Goal: Task Accomplishment & Management: Manage account settings

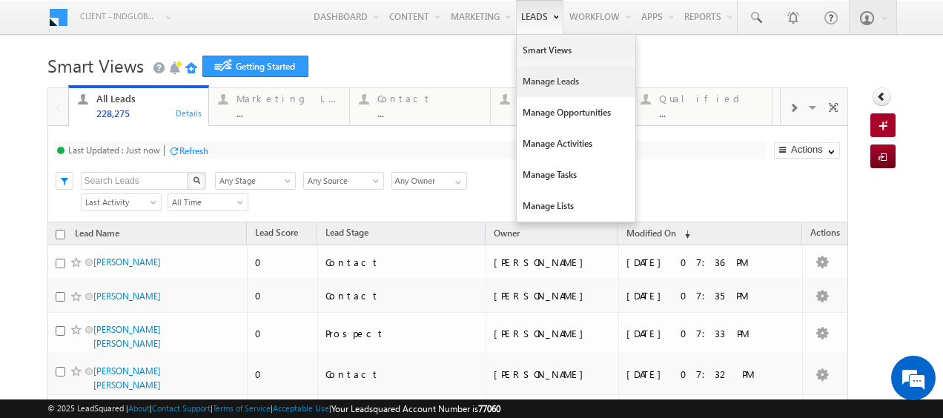
click at [535, 80] on link "Manage Leads" at bounding box center [576, 81] width 119 height 31
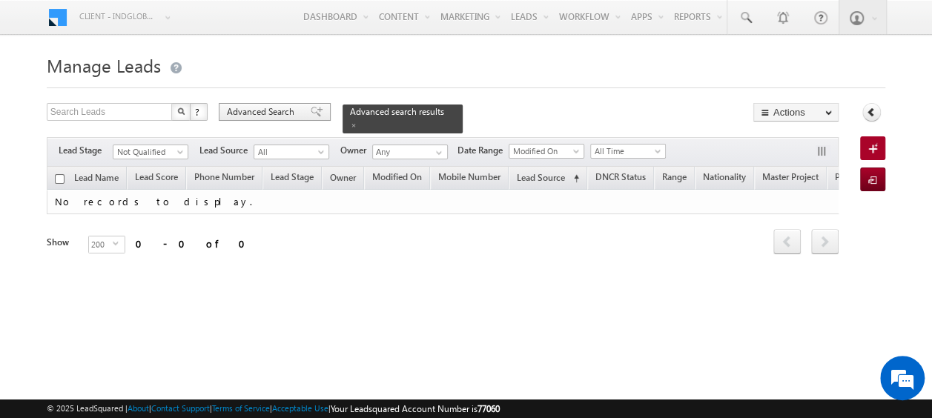
click at [261, 113] on span "Advanced Search" at bounding box center [263, 111] width 72 height 13
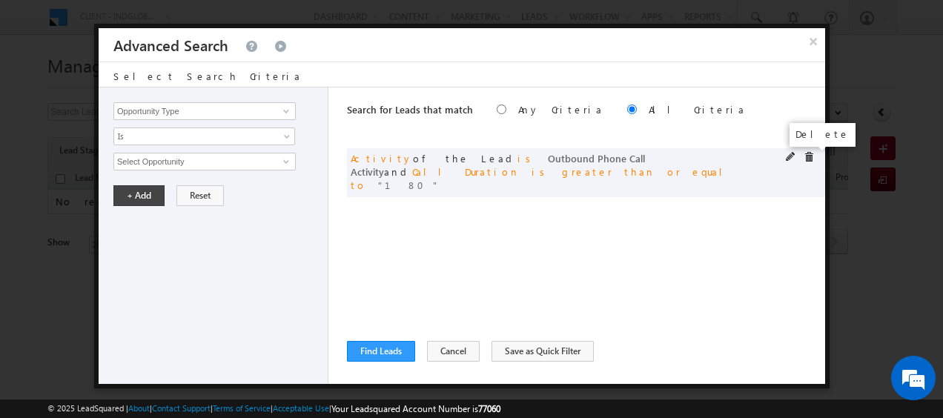
click at [812, 154] on span at bounding box center [809, 157] width 10 height 10
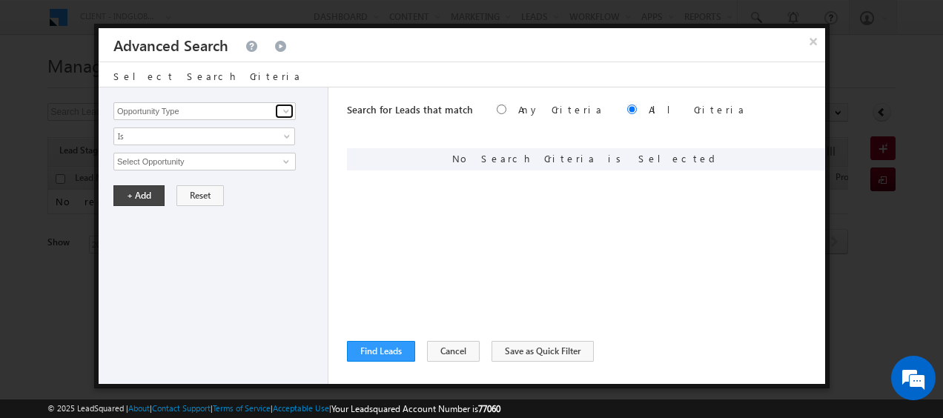
click at [288, 114] on span at bounding box center [286, 111] width 12 height 12
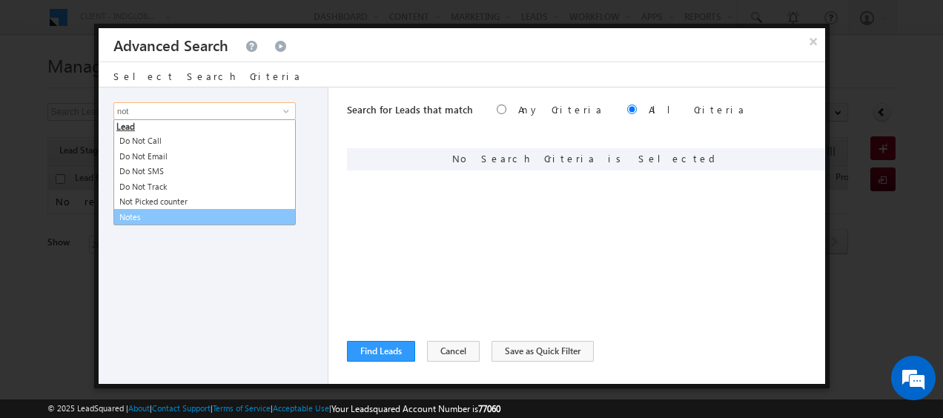
click at [124, 213] on link "Notes" at bounding box center [204, 217] width 182 height 17
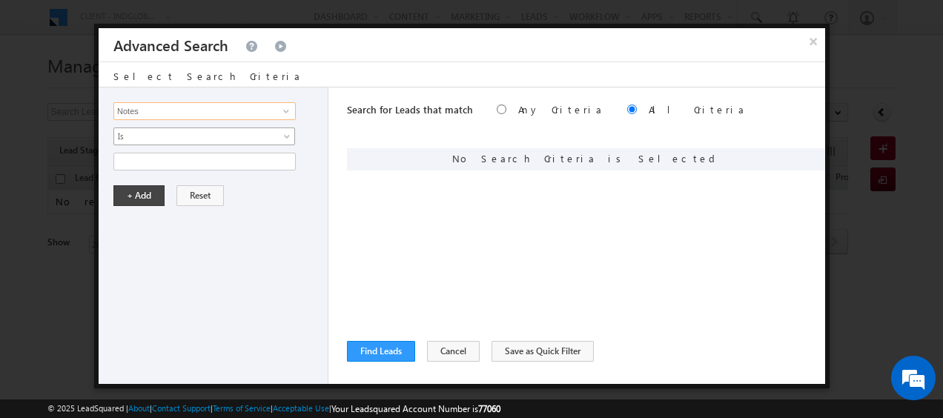
type input "Notes"
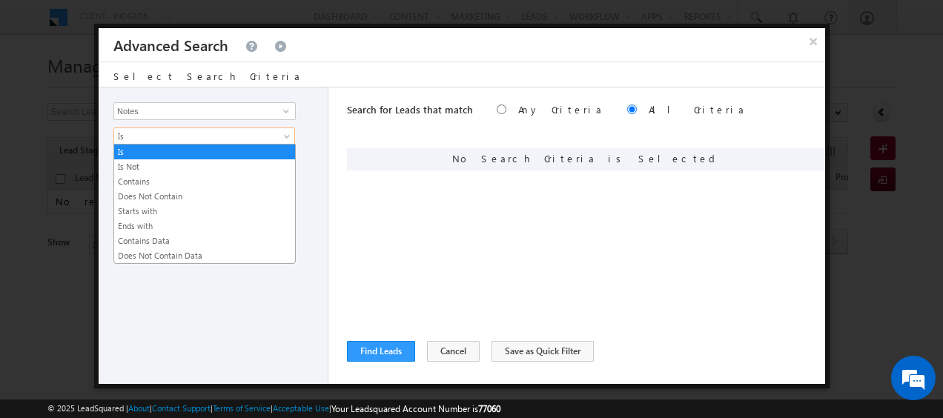
click at [285, 136] on span at bounding box center [289, 139] width 12 height 12
click at [157, 178] on link "Contains" at bounding box center [204, 181] width 181 height 13
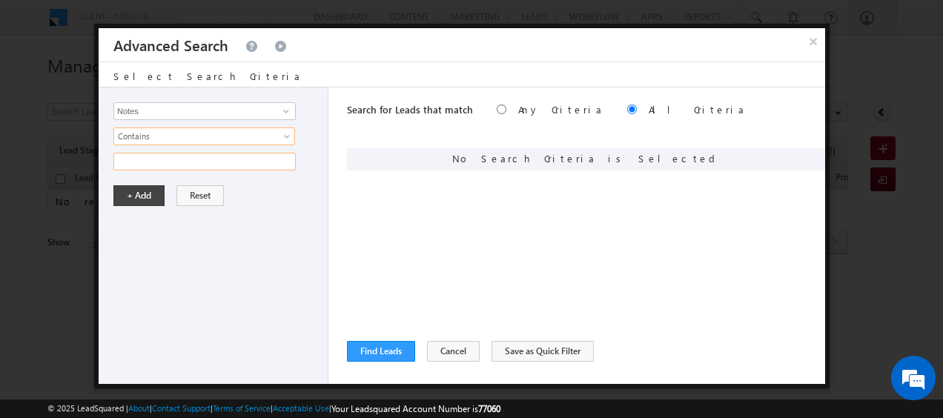
click at [168, 165] on input "text" at bounding box center [204, 162] width 182 height 18
type input "Broker"
click at [137, 194] on button "+ Add" at bounding box center [138, 195] width 51 height 21
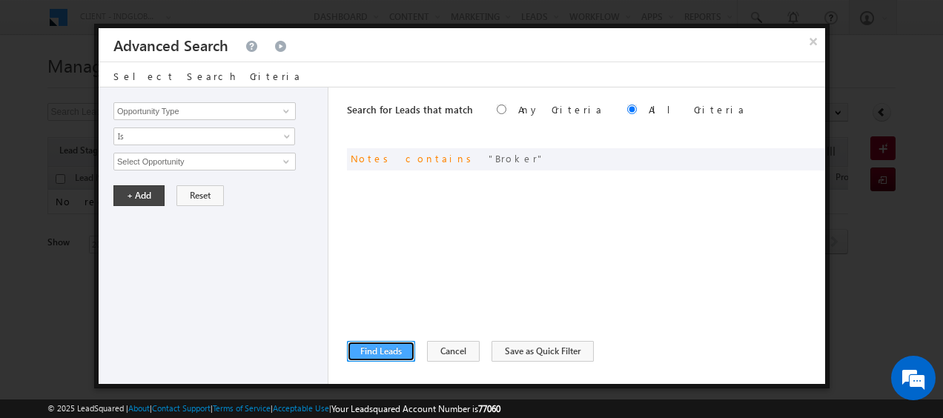
click at [393, 349] on button "Find Leads" at bounding box center [381, 351] width 68 height 21
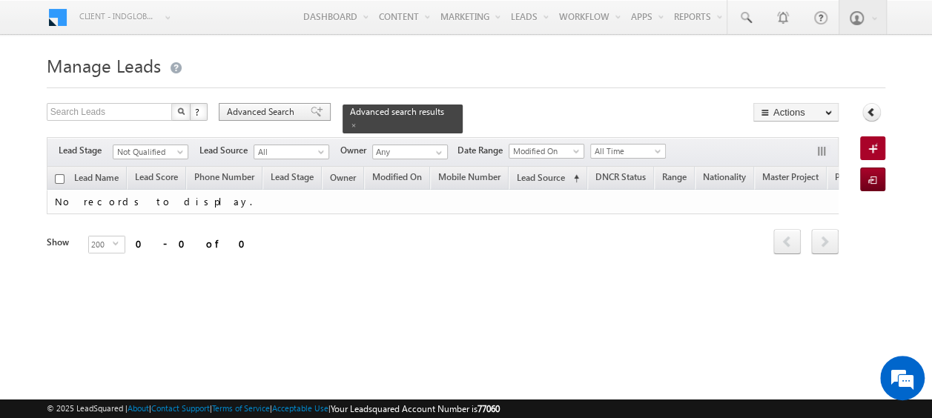
click at [271, 111] on span "Advanced Search" at bounding box center [263, 111] width 72 height 13
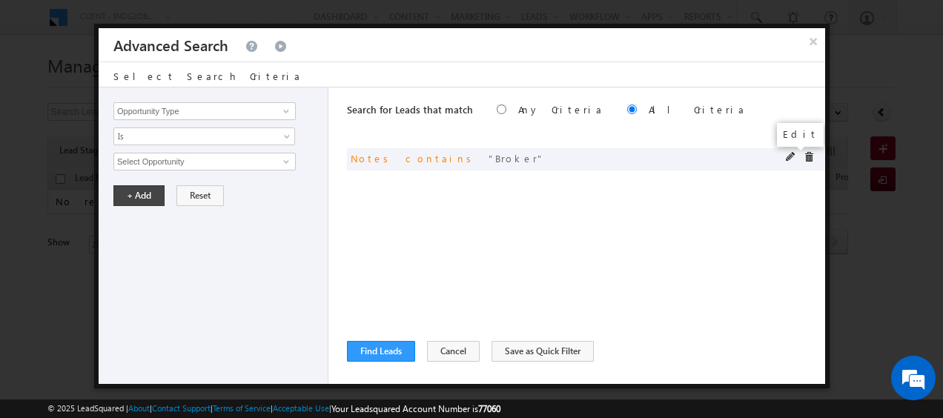
click at [790, 153] on span at bounding box center [791, 157] width 10 height 10
drag, startPoint x: 163, startPoint y: 160, endPoint x: 81, endPoint y: 154, distance: 82.5
click at [82, 156] on body "Menu Client - indglobal1 (77060) X (My Organization) - indglobal (48060) Client…" at bounding box center [471, 210] width 943 height 420
paste input "b"
type input "broker"
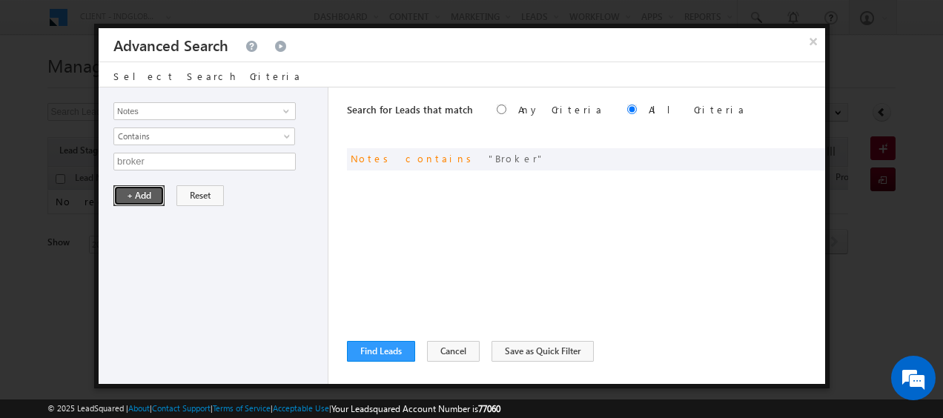
click at [136, 195] on button "+ Add" at bounding box center [138, 195] width 51 height 21
click at [388, 351] on button "Find Leads" at bounding box center [381, 351] width 68 height 21
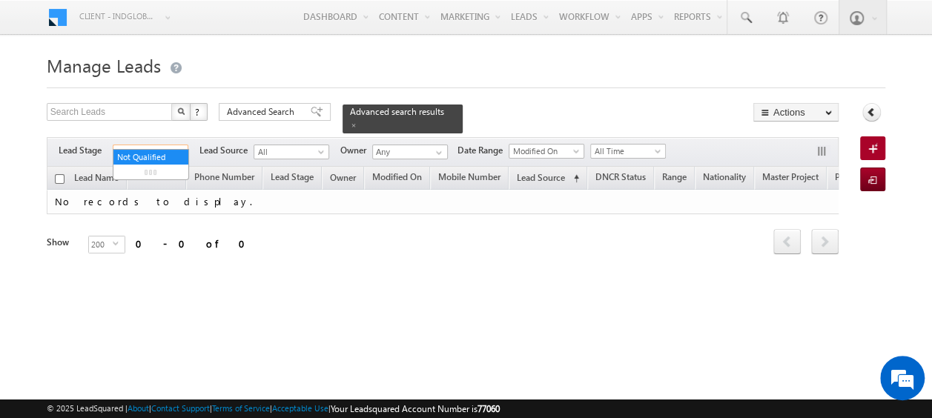
click at [176, 149] on span at bounding box center [182, 155] width 12 height 12
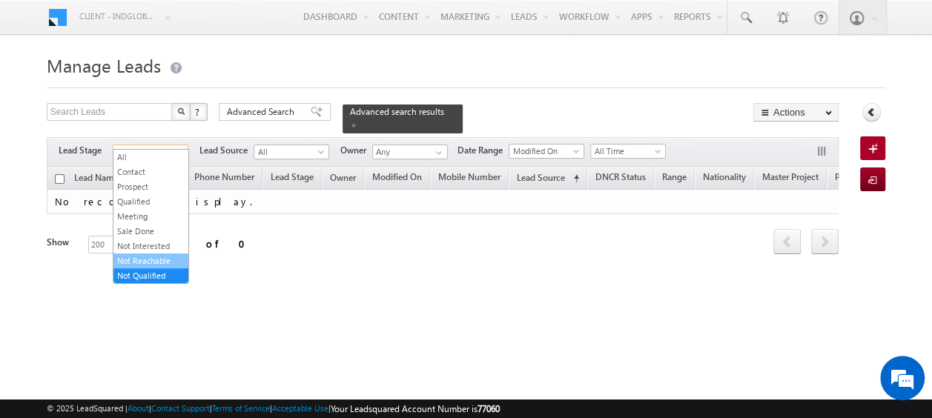
click at [153, 257] on link "Not Reachable" at bounding box center [150, 260] width 75 height 13
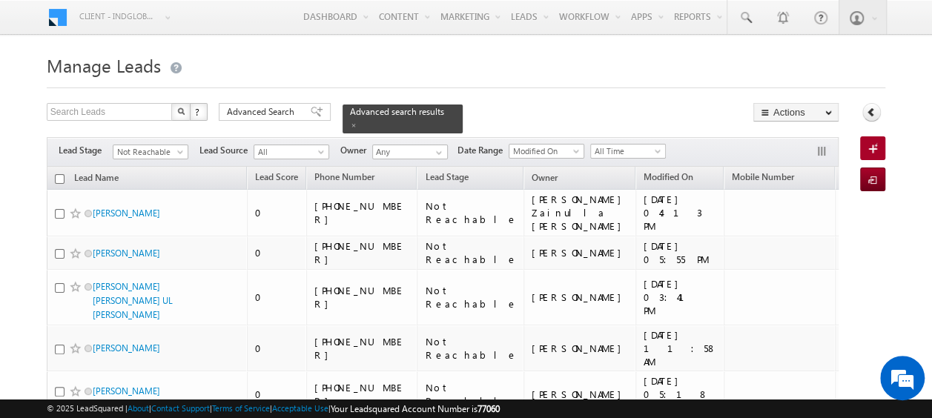
click at [57, 174] on input "checkbox" at bounding box center [60, 179] width 10 height 10
checkbox input "true"
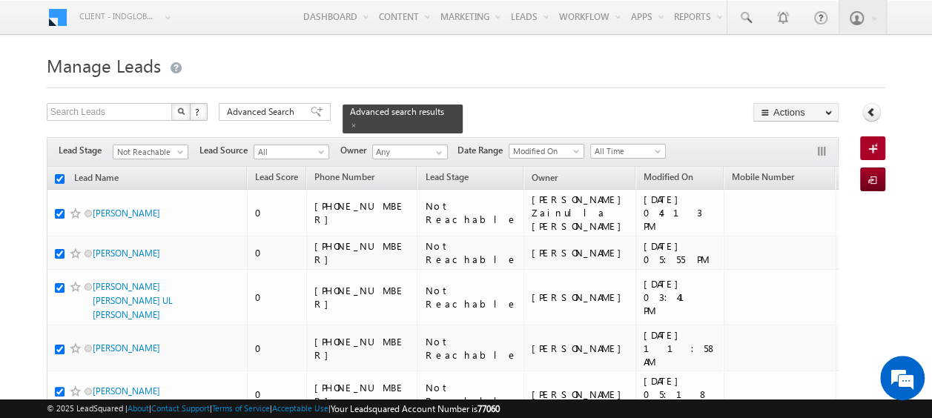
checkbox input "true"
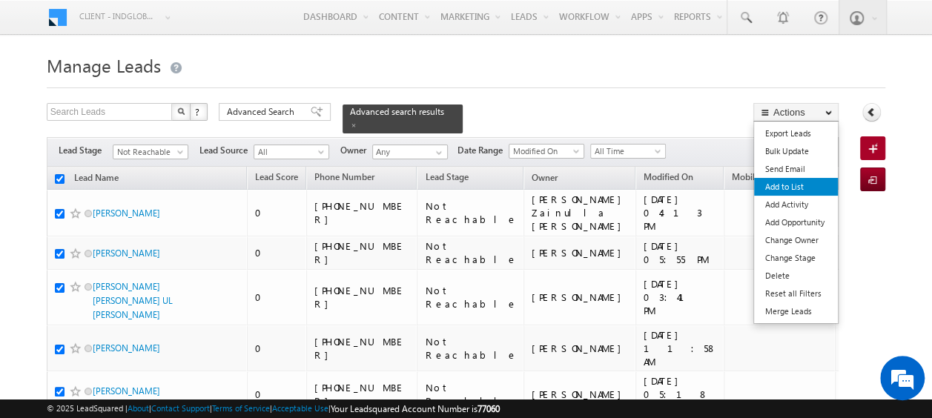
click at [785, 184] on link "Add to List" at bounding box center [796, 187] width 84 height 18
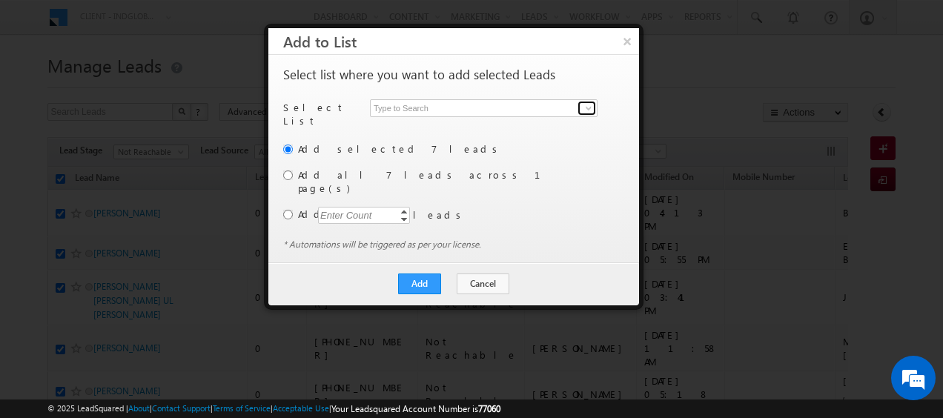
click at [595, 103] on link at bounding box center [587, 108] width 19 height 15
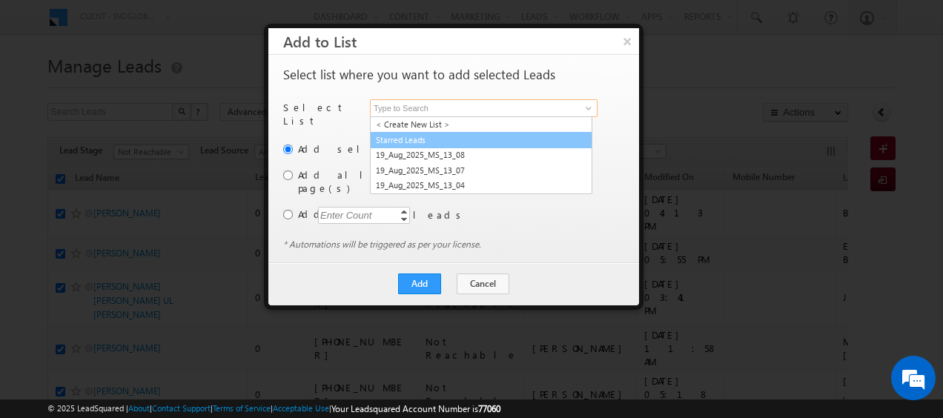
drag, startPoint x: 449, startPoint y: 139, endPoint x: 433, endPoint y: 135, distance: 16.9
click at [449, 140] on link "Starred Leads" at bounding box center [481, 140] width 222 height 17
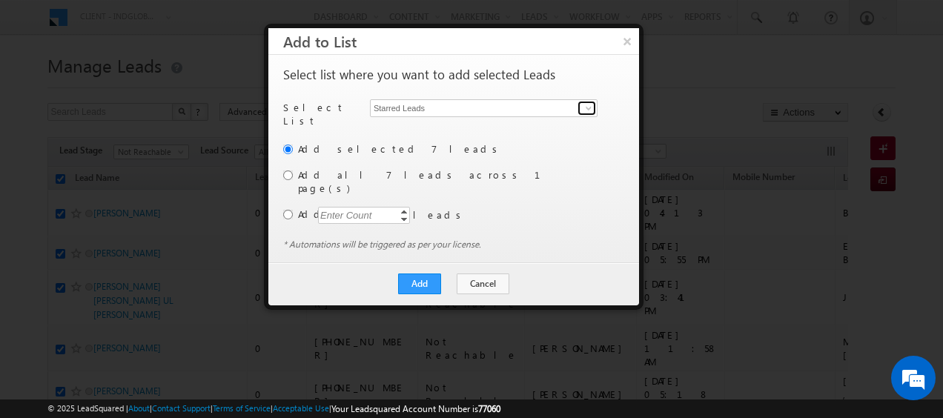
click at [589, 108] on span at bounding box center [589, 108] width 12 height 12
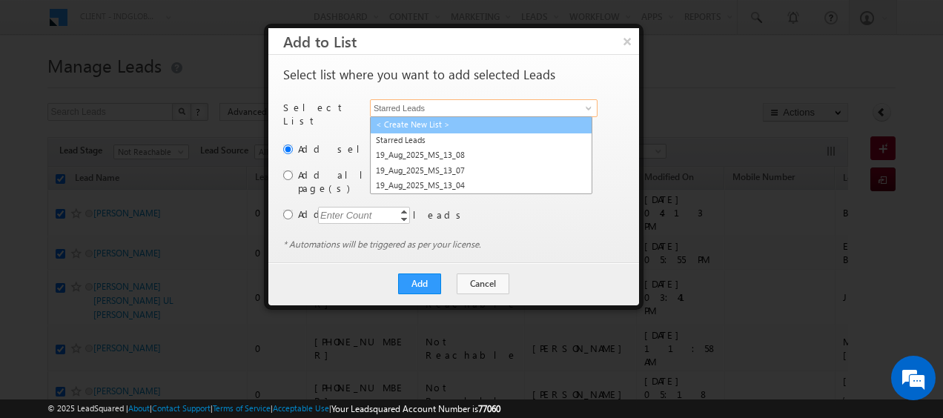
click at [429, 125] on link "< Create New List >" at bounding box center [481, 124] width 222 height 17
type input "< Create New List >"
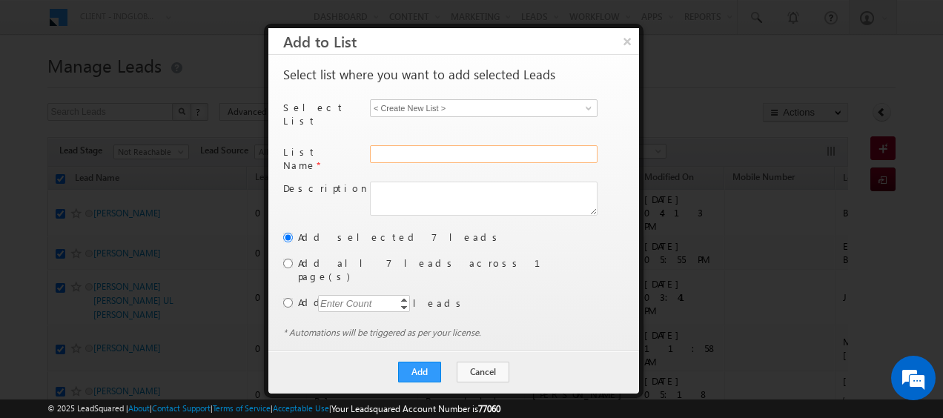
click at [414, 145] on input "text" at bounding box center [484, 154] width 228 height 18
type input "23_Aug(Broker)"
click at [286, 259] on input "radio" at bounding box center [288, 264] width 10 height 10
radio input "true"
click at [427, 362] on button "Add" at bounding box center [419, 372] width 43 height 21
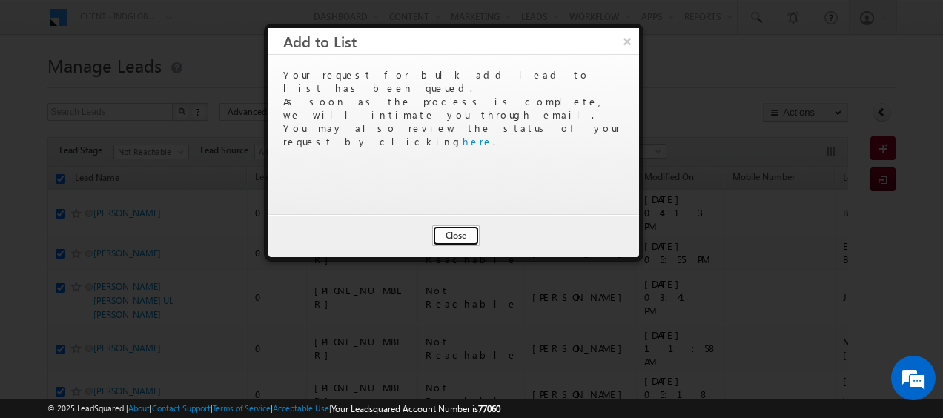
click at [458, 233] on button "Close" at bounding box center [455, 235] width 47 height 21
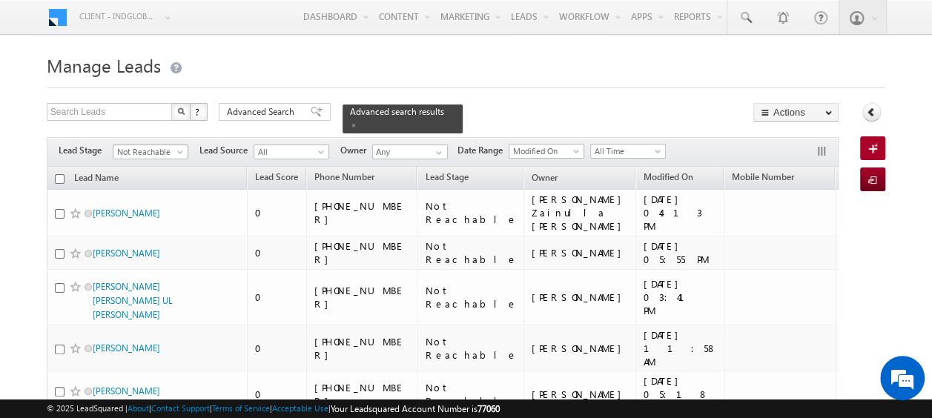
click at [176, 149] on span at bounding box center [182, 155] width 12 height 12
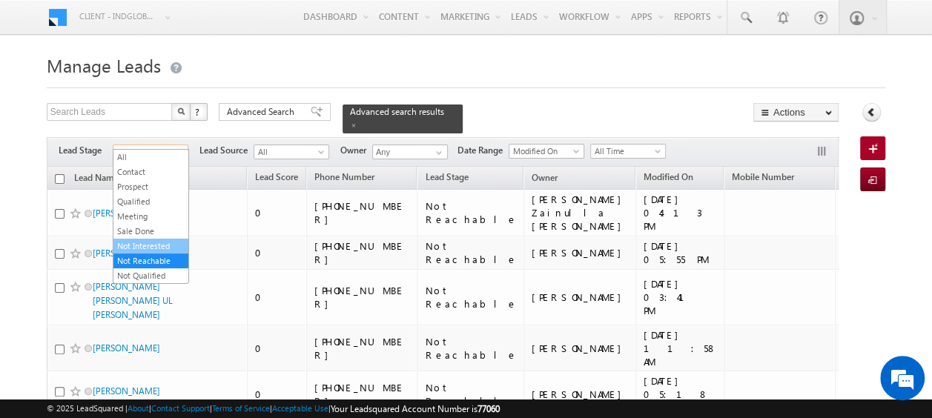
click at [162, 240] on link "Not Interested" at bounding box center [150, 246] width 75 height 13
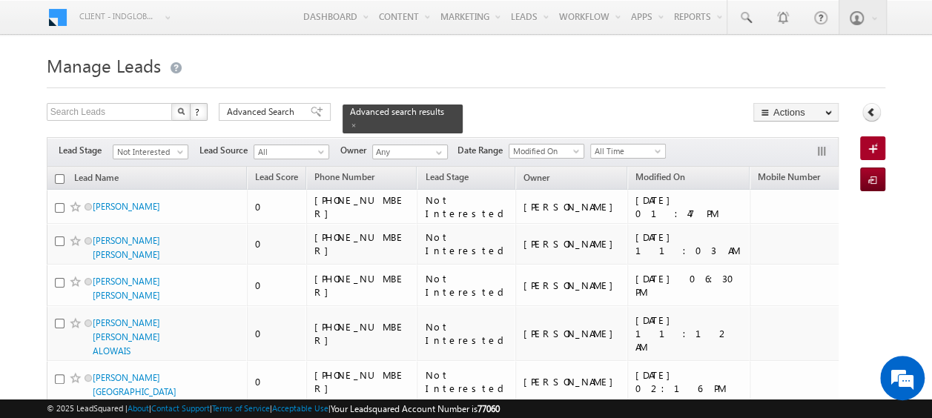
click at [58, 174] on input "checkbox" at bounding box center [60, 179] width 10 height 10
checkbox input "true"
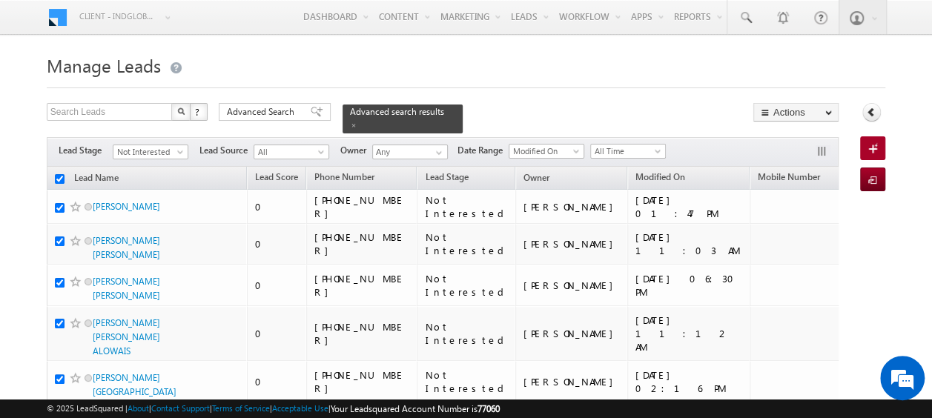
checkbox input "true"
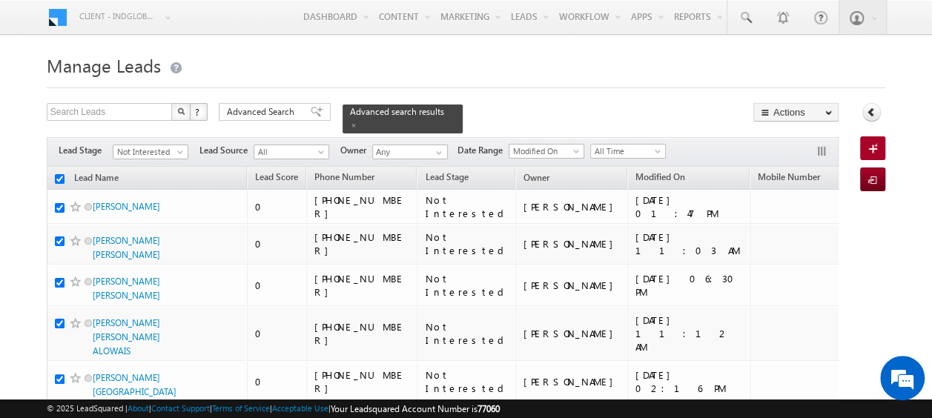
checkbox input "true"
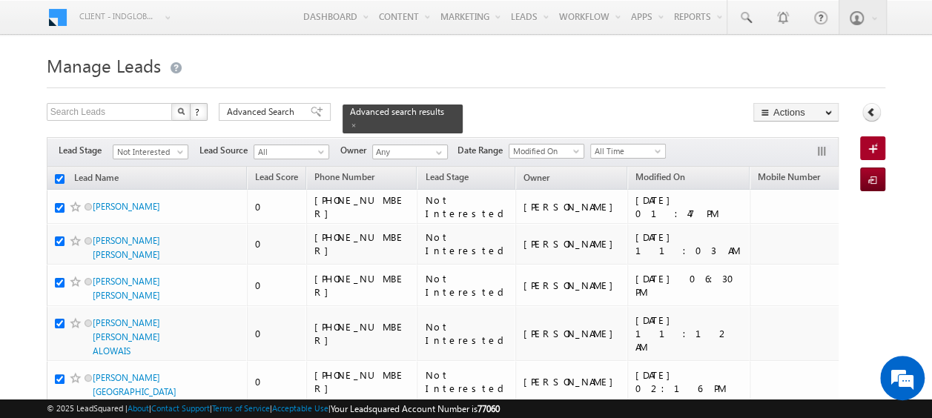
checkbox input "true"
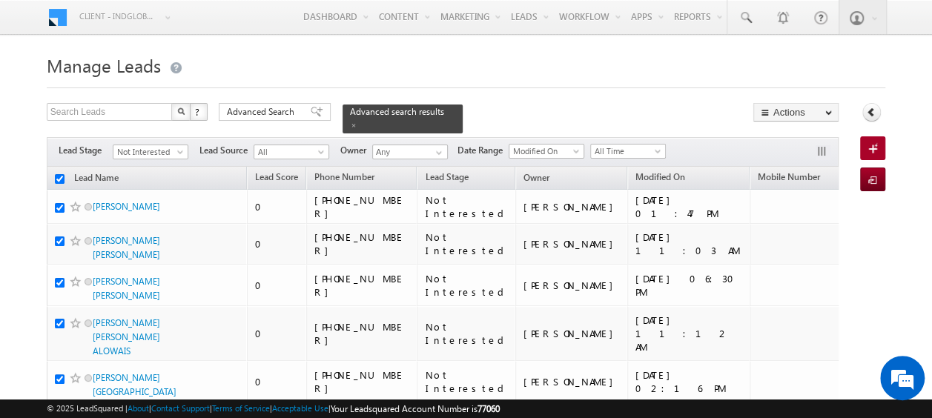
checkbox input "true"
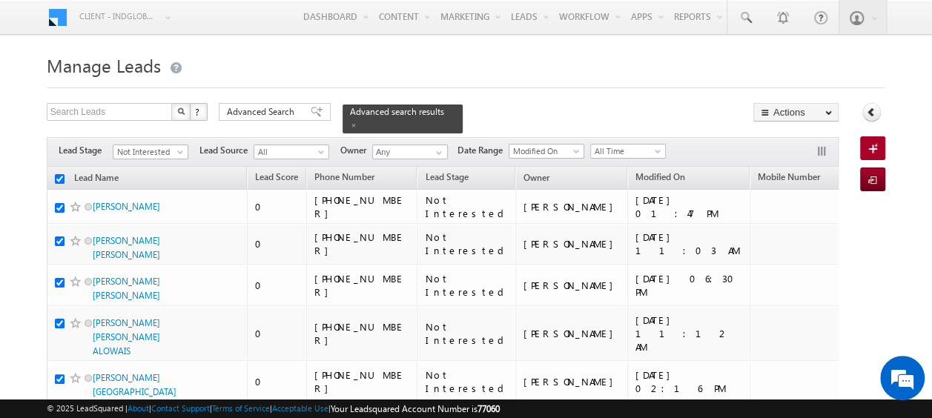
checkbox input "true"
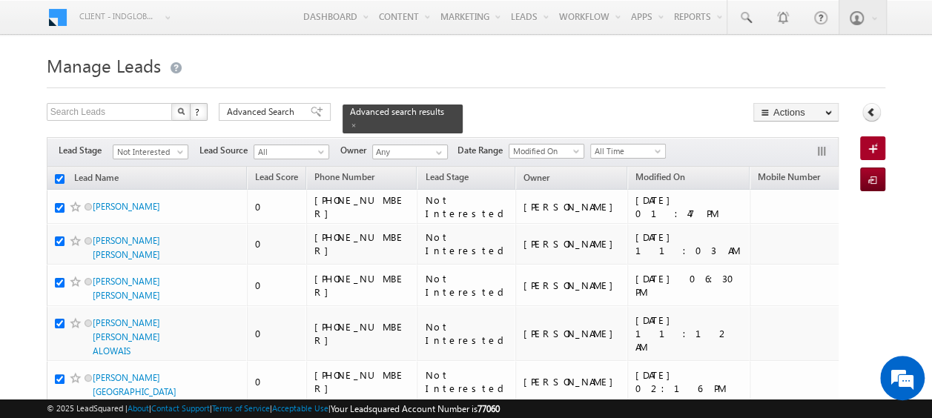
checkbox input "true"
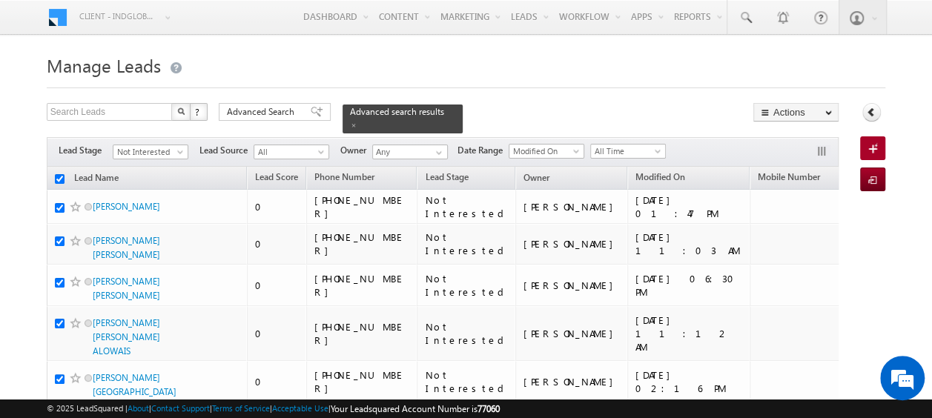
checkbox input "true"
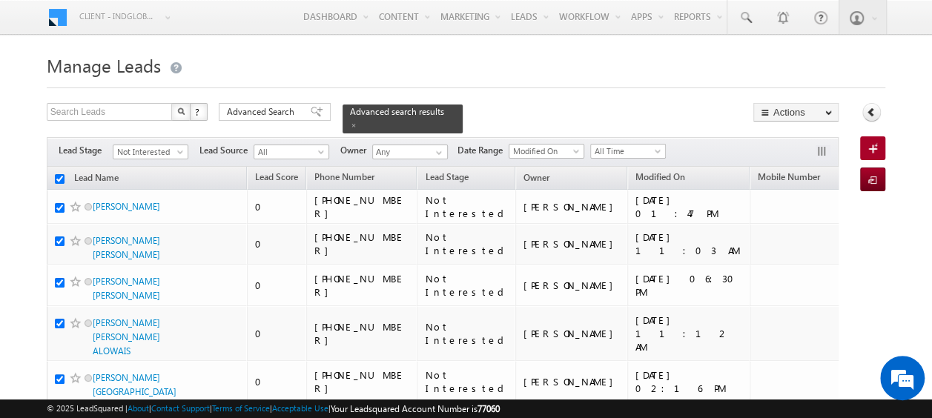
checkbox input "true"
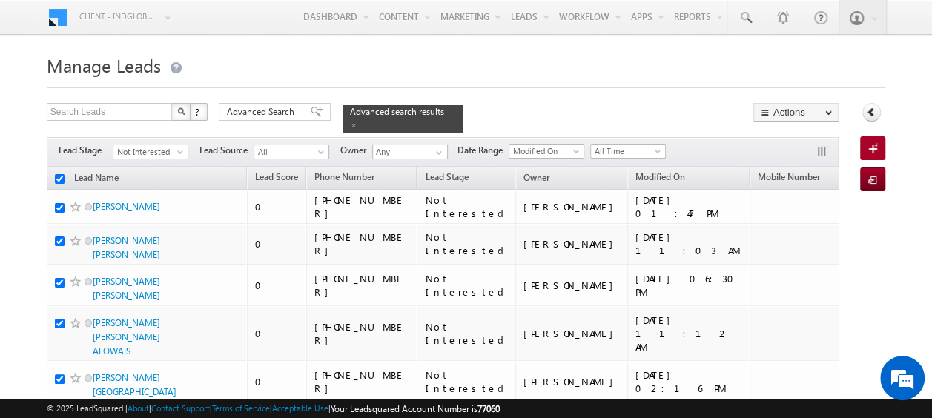
checkbox input "true"
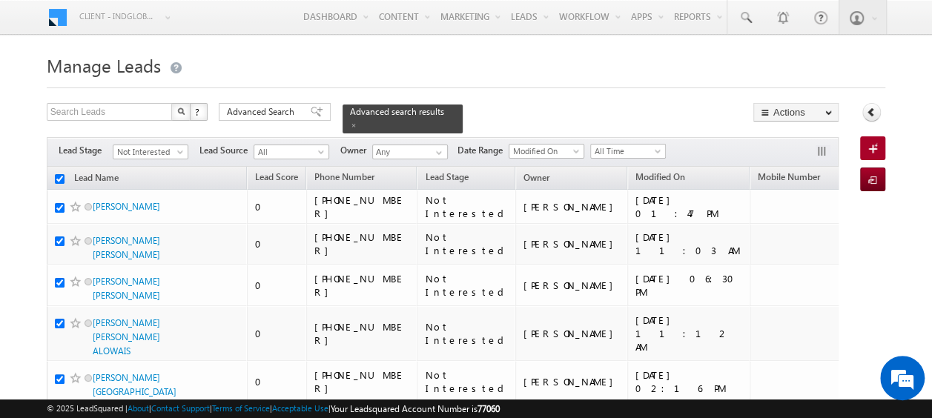
checkbox input "true"
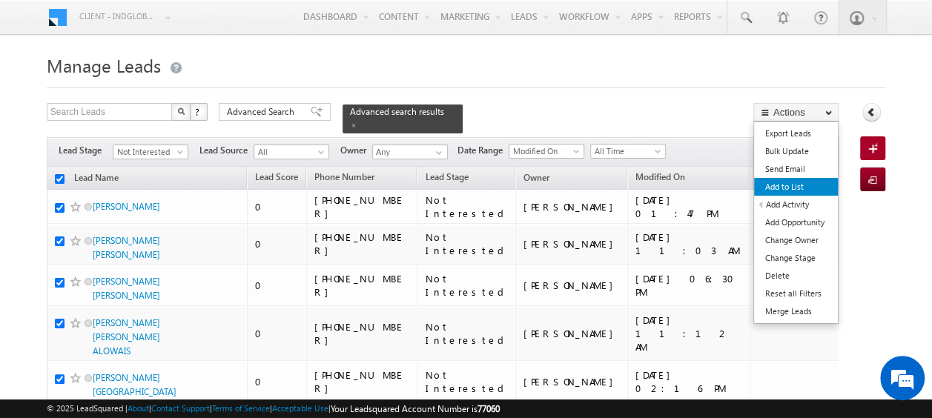
click at [787, 181] on link "Add to List" at bounding box center [796, 187] width 84 height 18
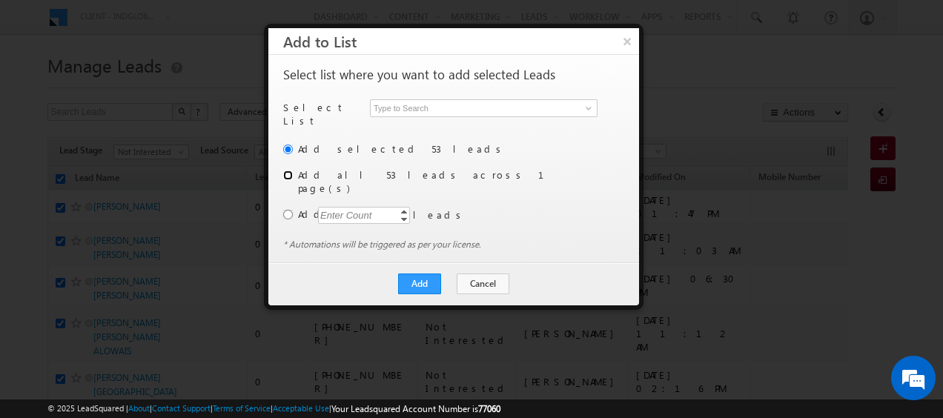
click at [288, 171] on input "radio" at bounding box center [288, 176] width 10 height 10
radio input "true"
click at [589, 107] on span at bounding box center [589, 108] width 12 height 12
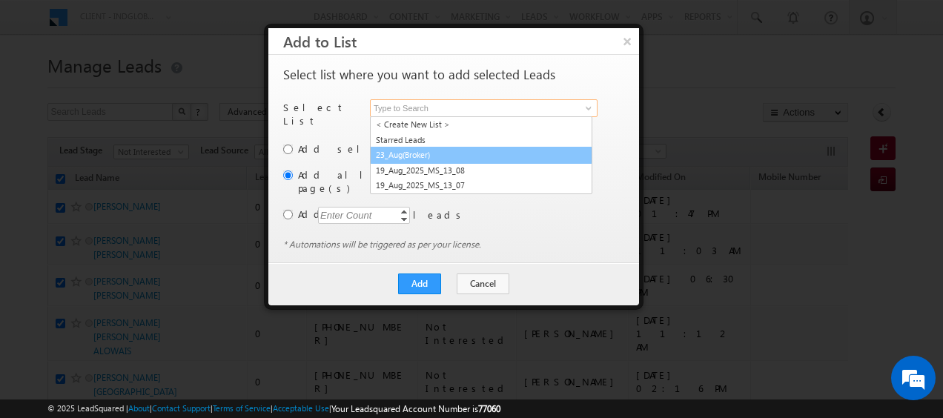
click at [439, 153] on link "23_Aug(Broker)" at bounding box center [481, 155] width 222 height 17
type input "23_Aug(Broker)"
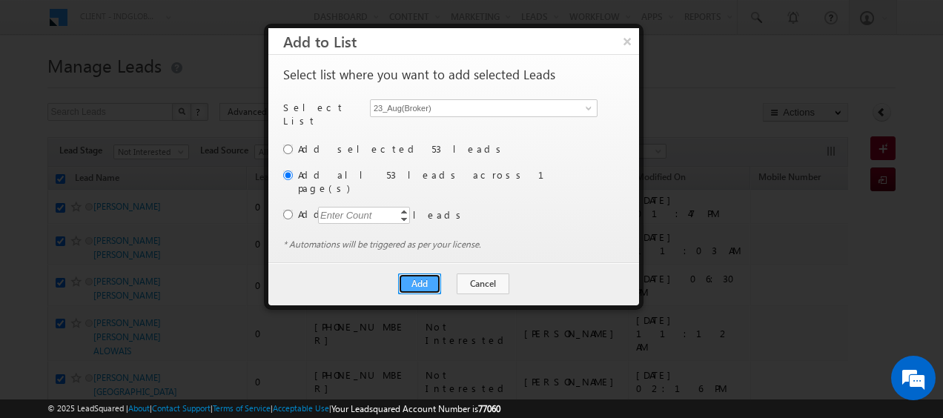
click at [428, 274] on button "Add" at bounding box center [419, 284] width 43 height 21
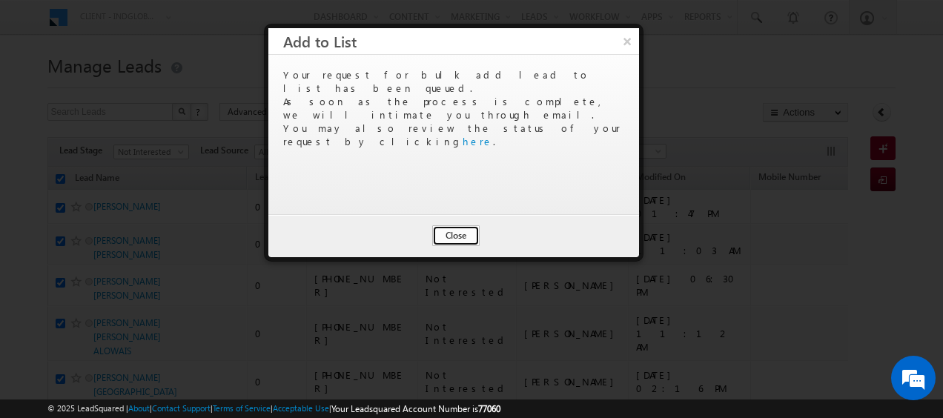
click at [450, 231] on button "Close" at bounding box center [455, 235] width 47 height 21
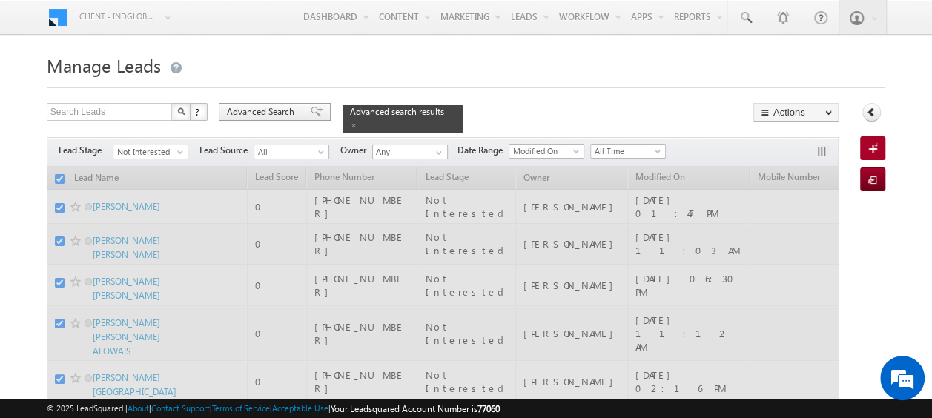
checkbox input "false"
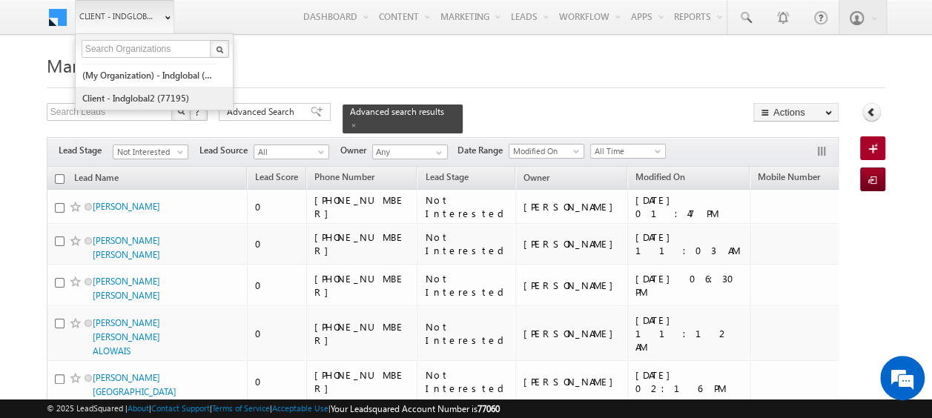
click at [148, 91] on link "Client - indglobal2 (77195)" at bounding box center [150, 98] width 136 height 23
